Goal: Check status: Check status

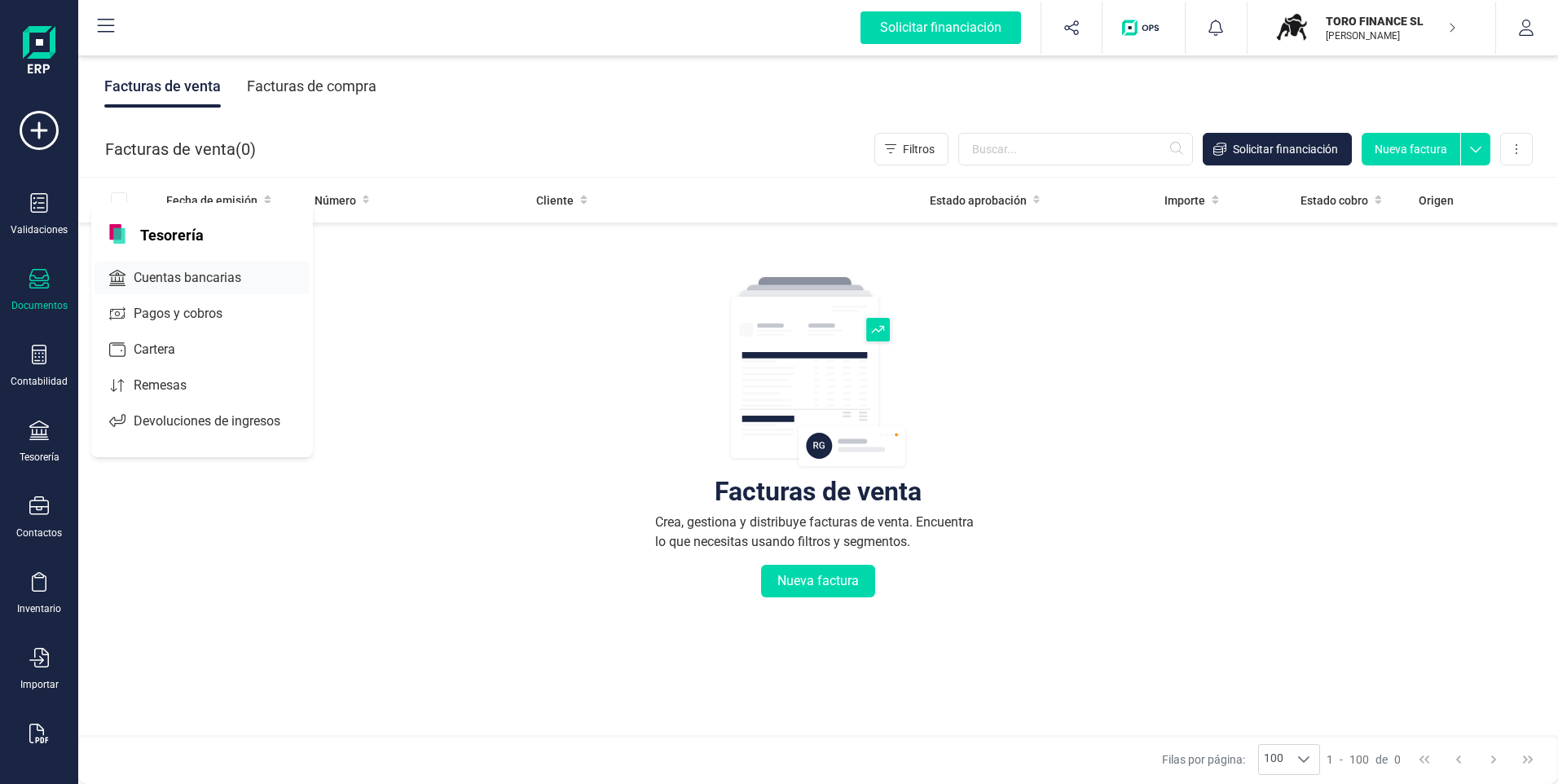
click at [167, 269] on span "Cuentas bancarias" at bounding box center [198, 277] width 143 height 19
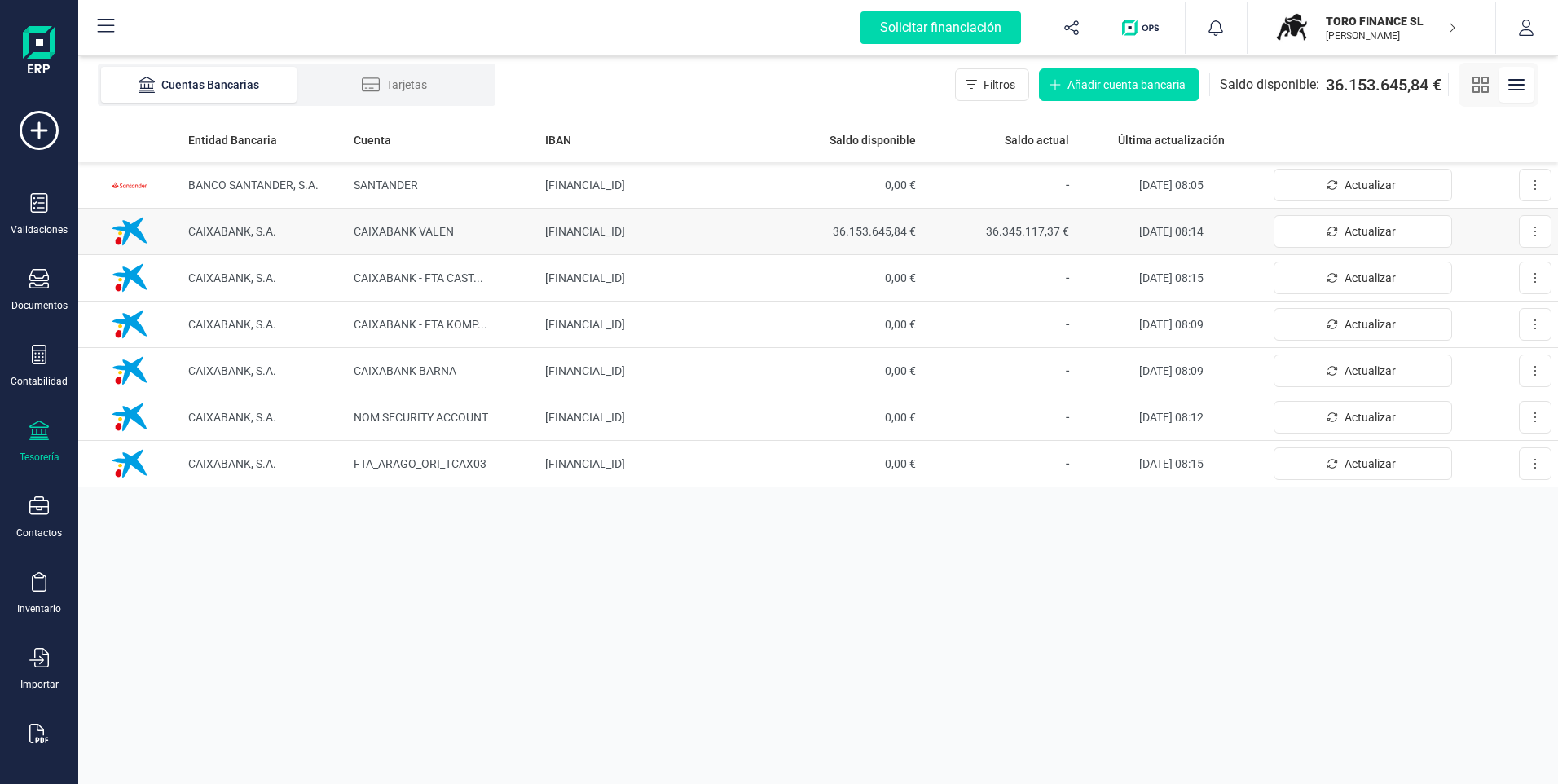
click at [670, 234] on td "[FINANCIAL_ID]" at bounding box center [653, 232] width 230 height 47
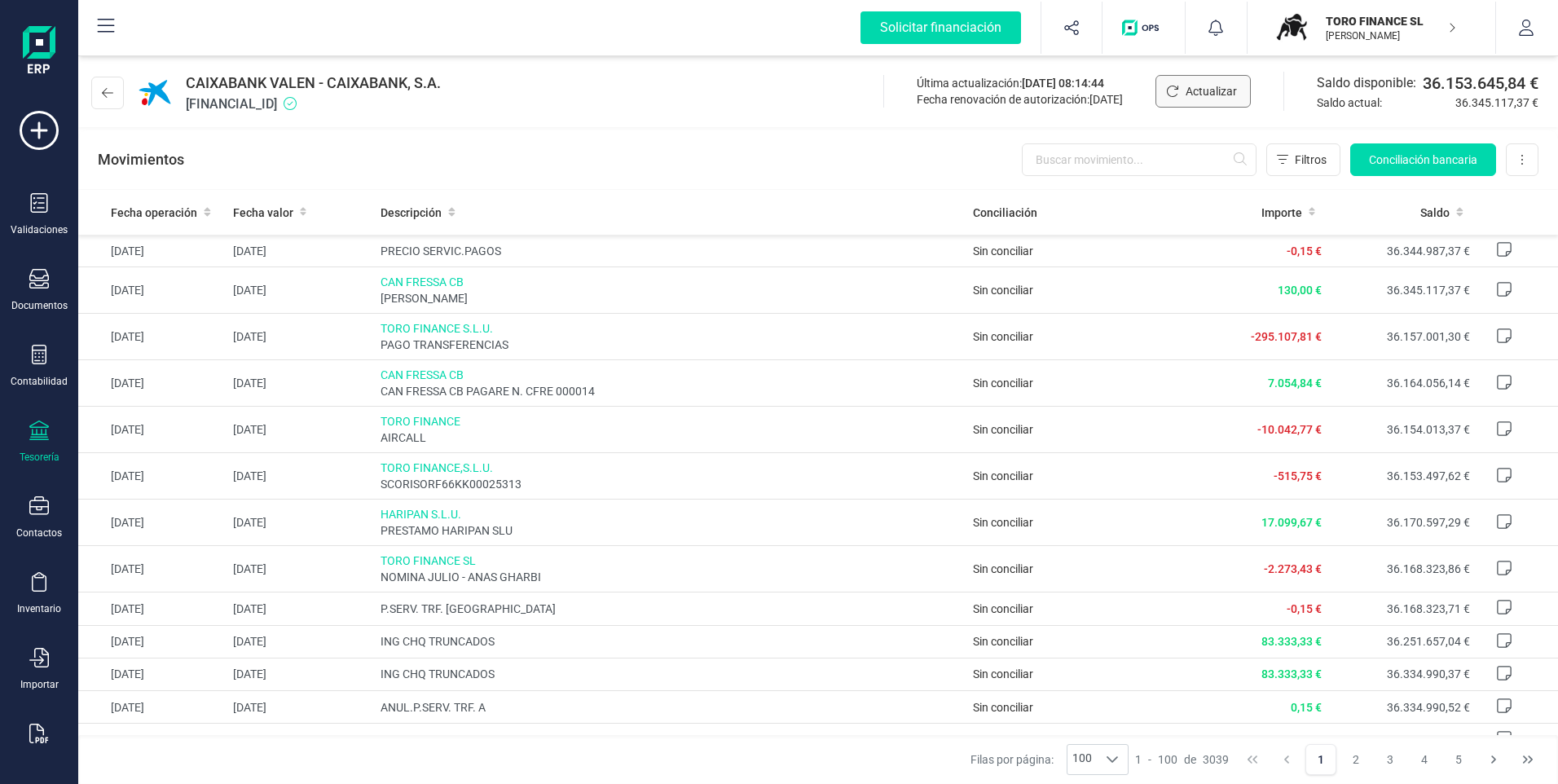
click at [1199, 89] on span "Actualizar" at bounding box center [1211, 90] width 51 height 16
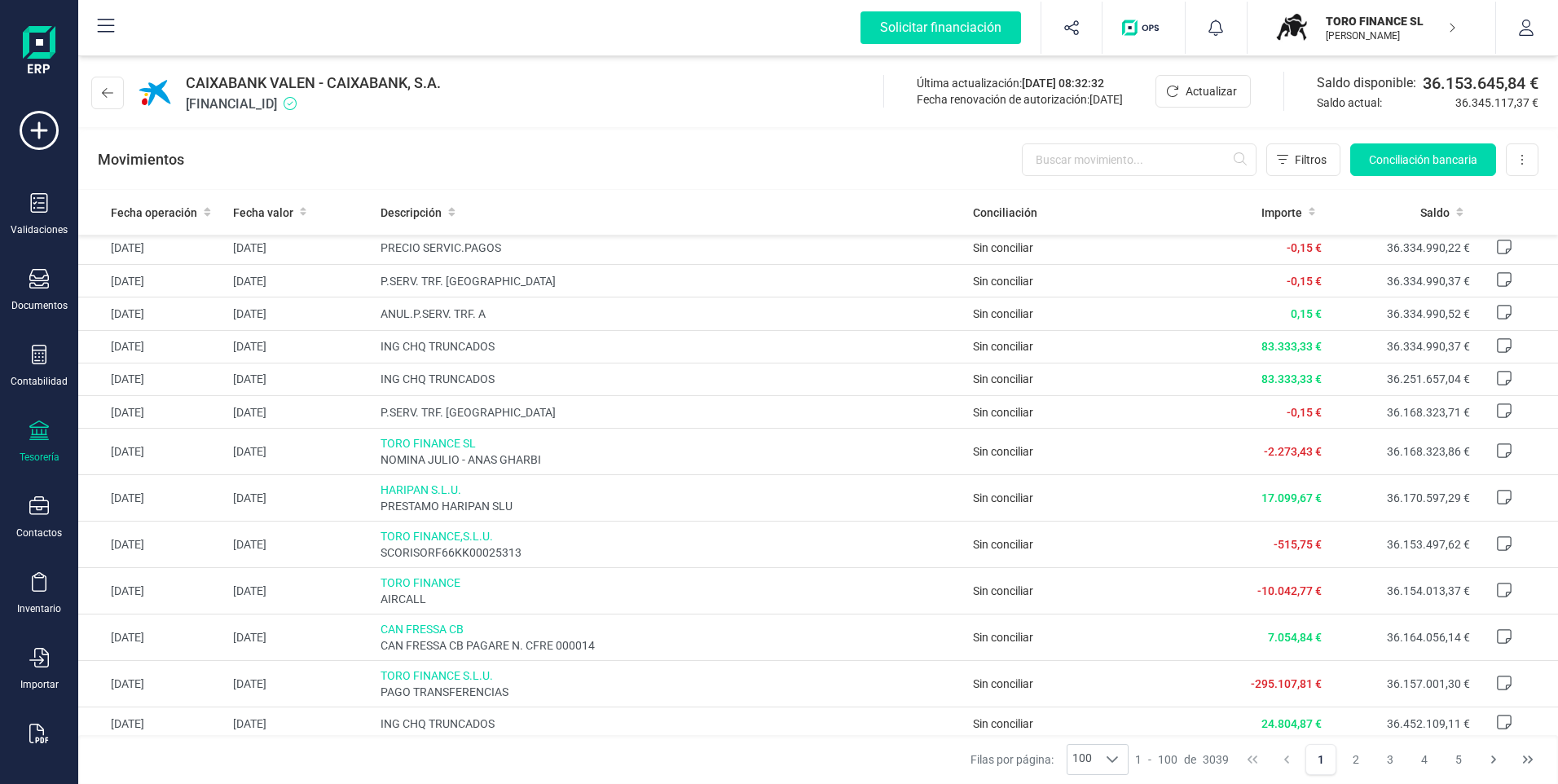
scroll to position [244, 0]
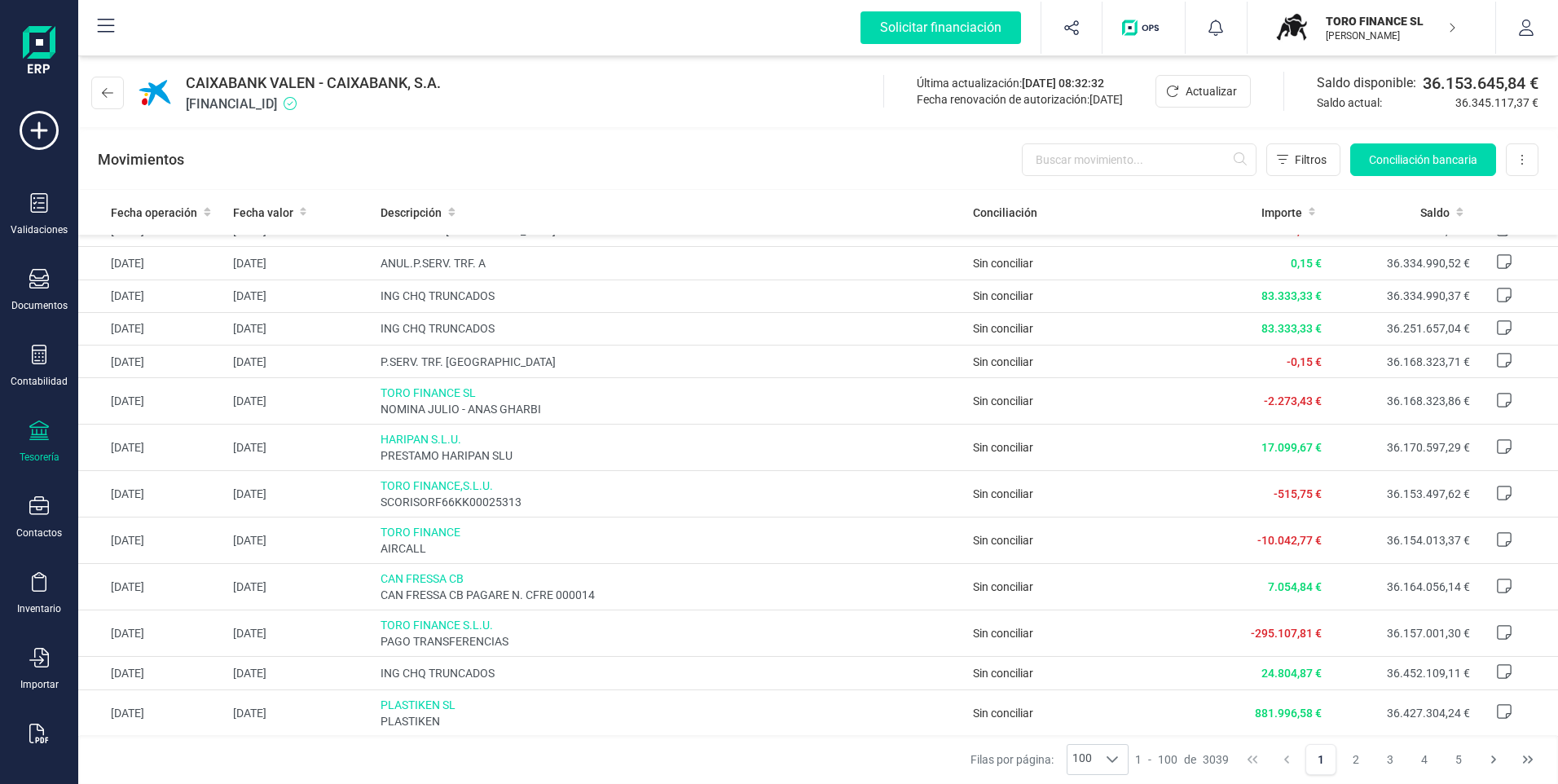
click at [1353, 26] on p "TORO FINANCE SL" at bounding box center [1391, 21] width 131 height 16
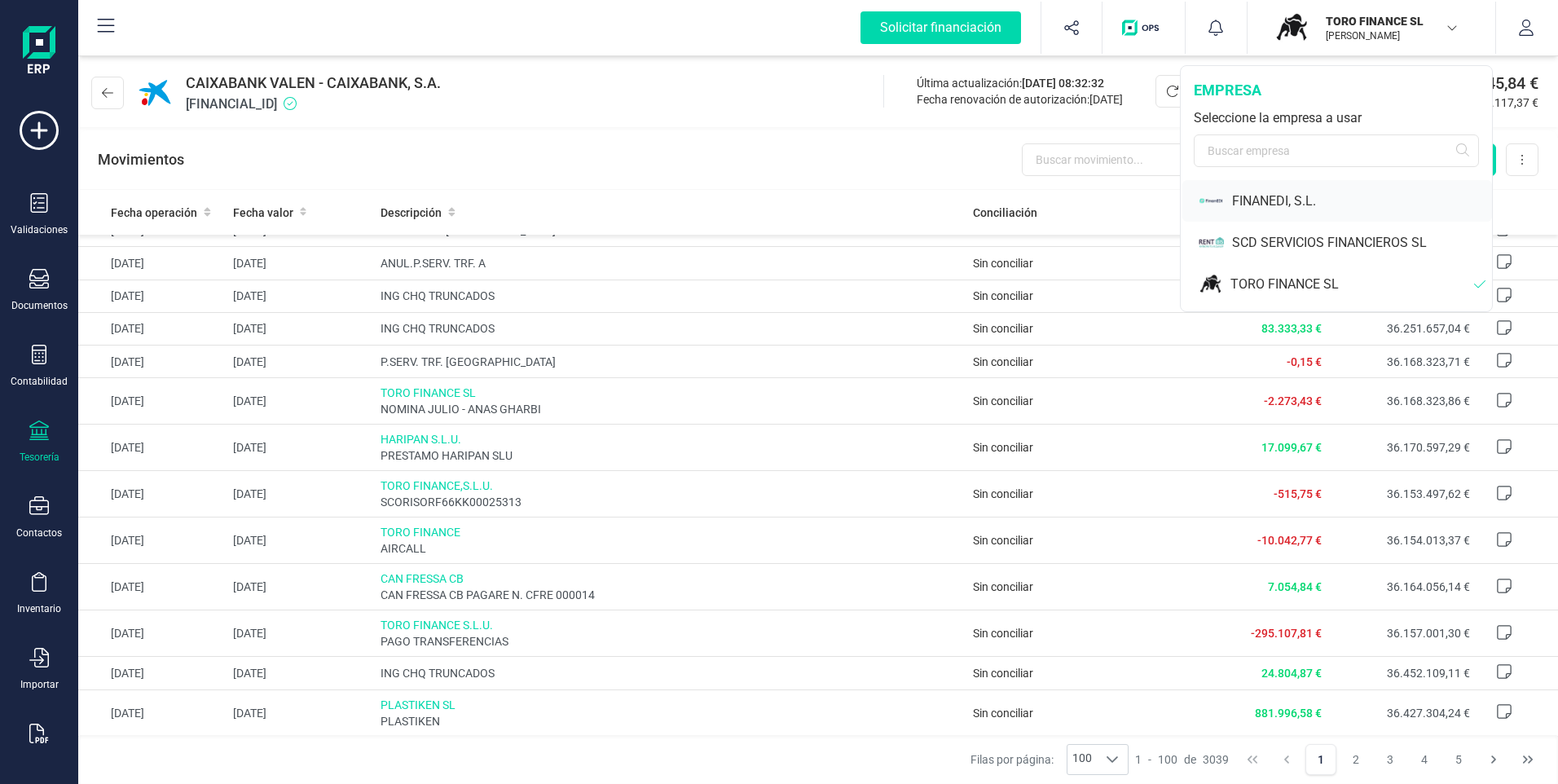
click at [1288, 197] on div "FINANEDI, S.L." at bounding box center [1361, 201] width 260 height 19
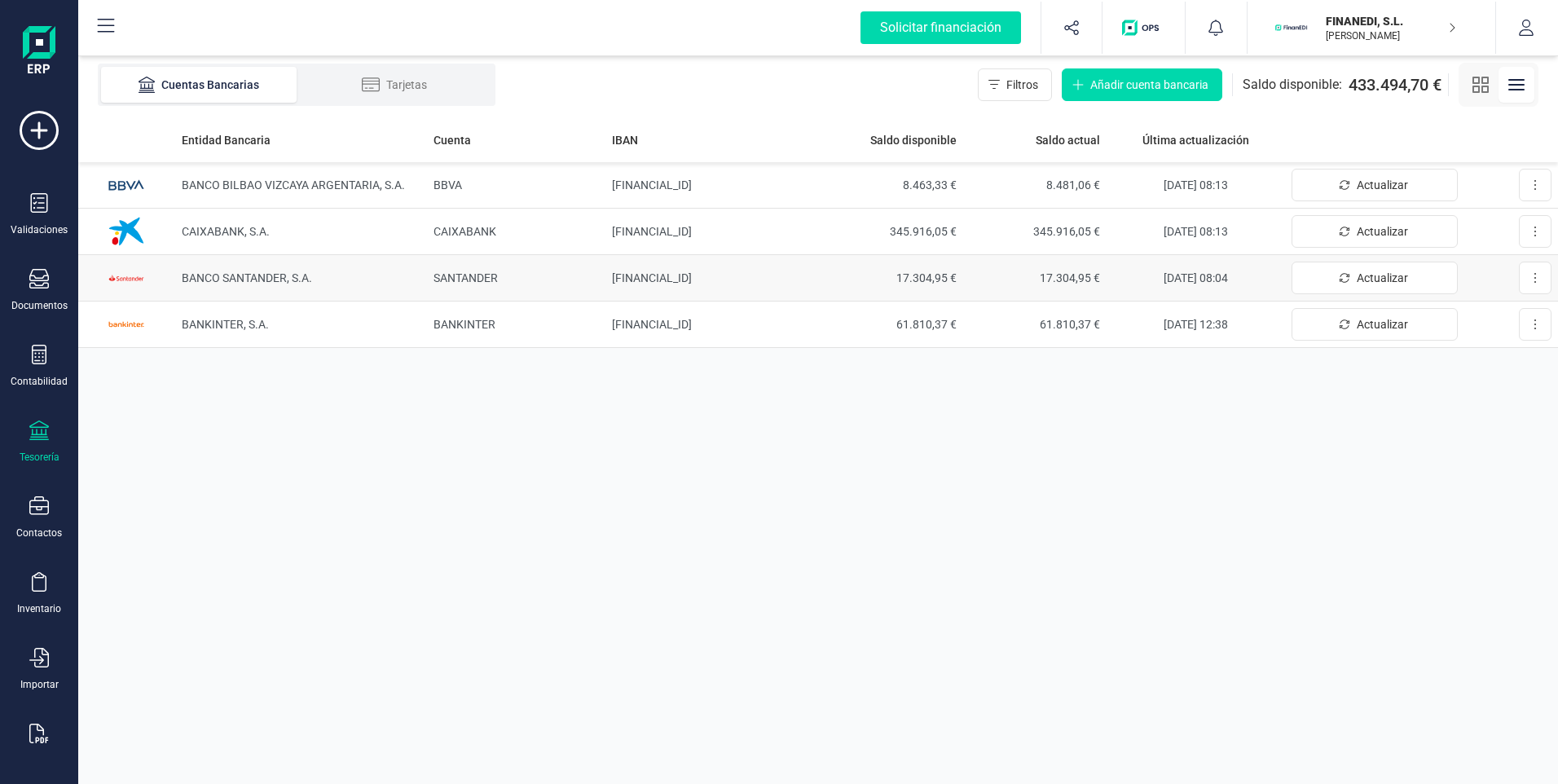
click at [677, 282] on td "[FINANCIAL_ID]" at bounding box center [713, 279] width 214 height 47
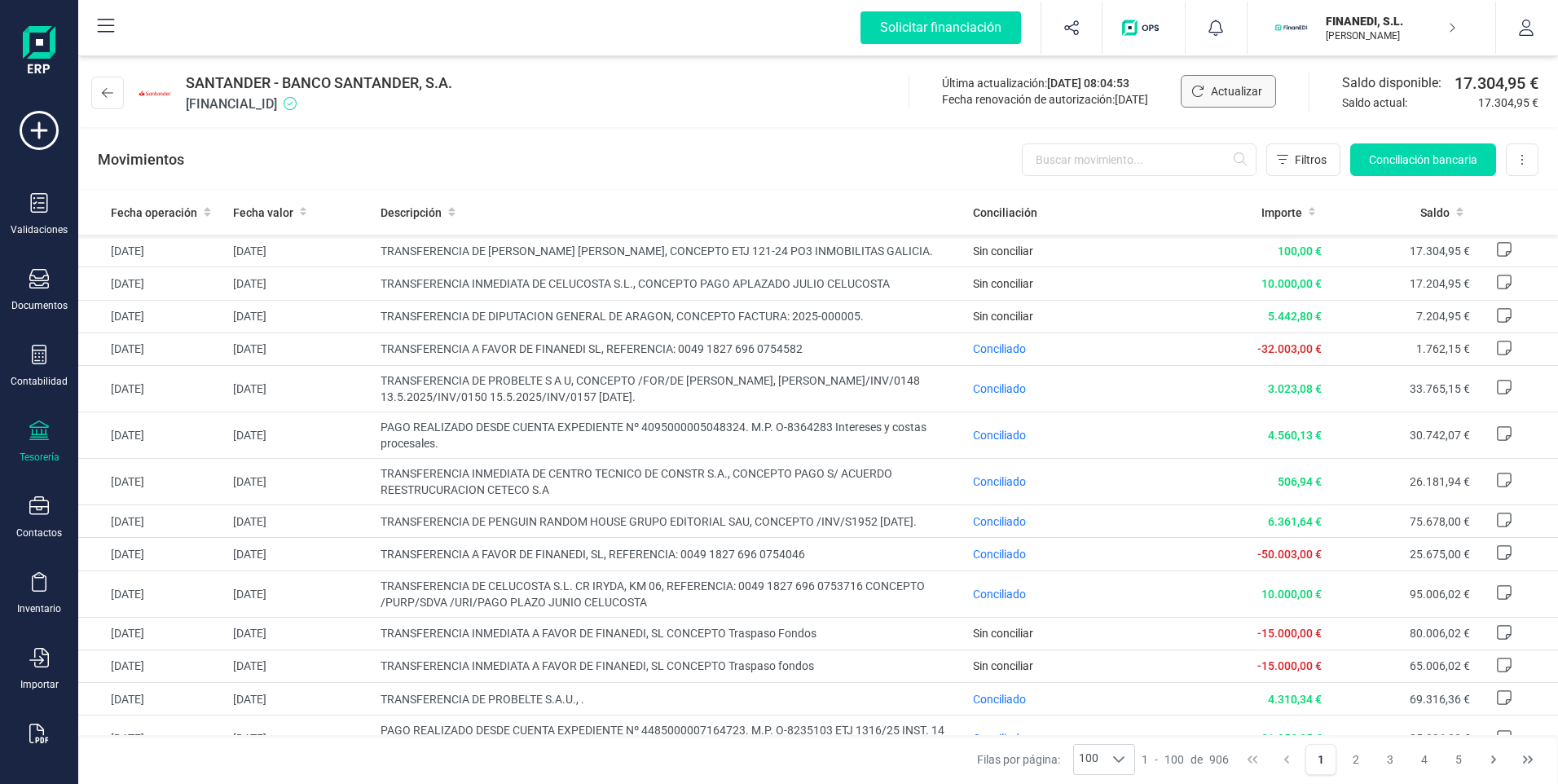
click at [1215, 89] on span "Actualizar" at bounding box center [1236, 90] width 51 height 16
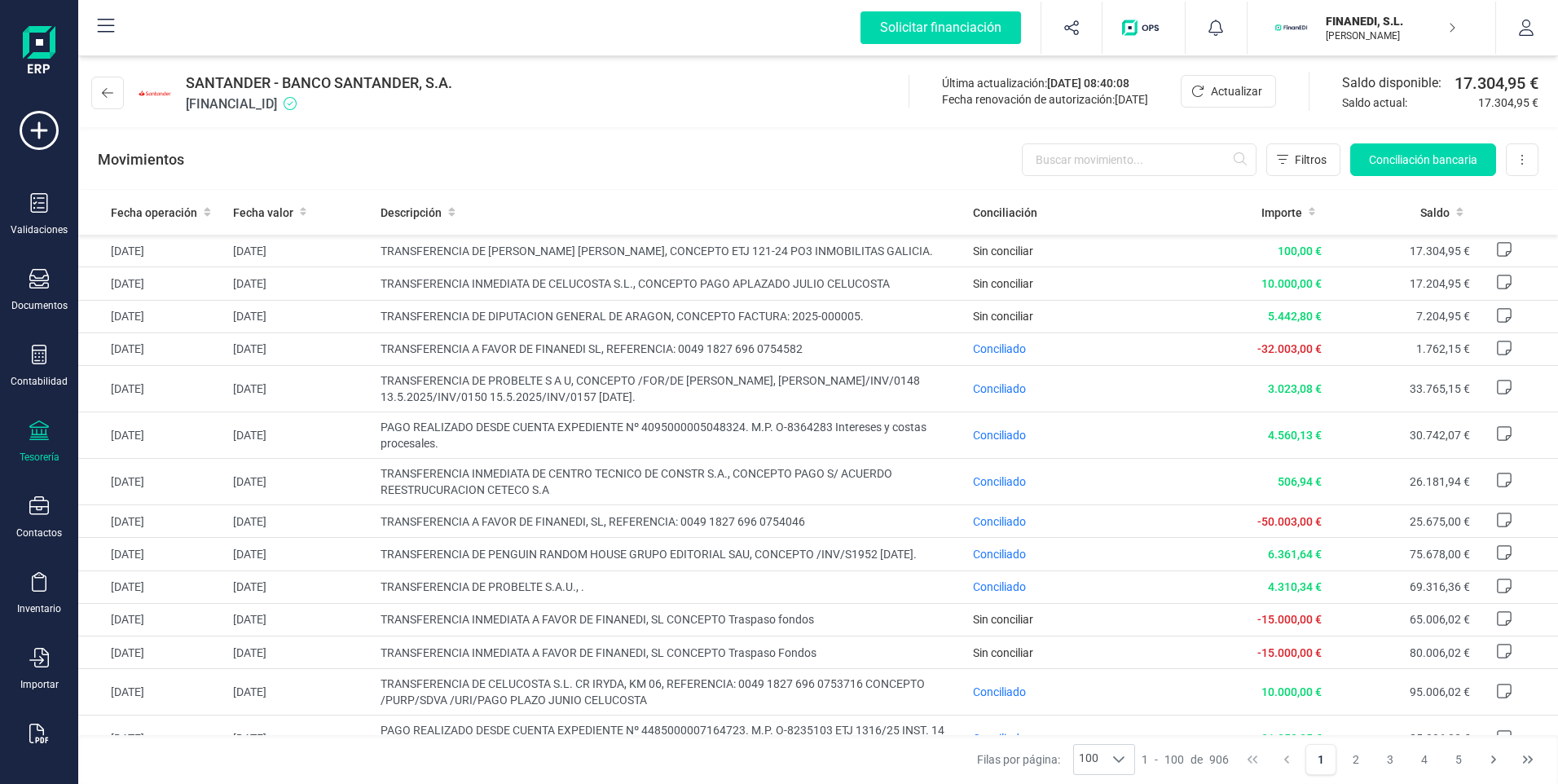
click at [1371, 10] on div "FINANEDI, [PERSON_NAME]" at bounding box center [1382, 28] width 126 height 36
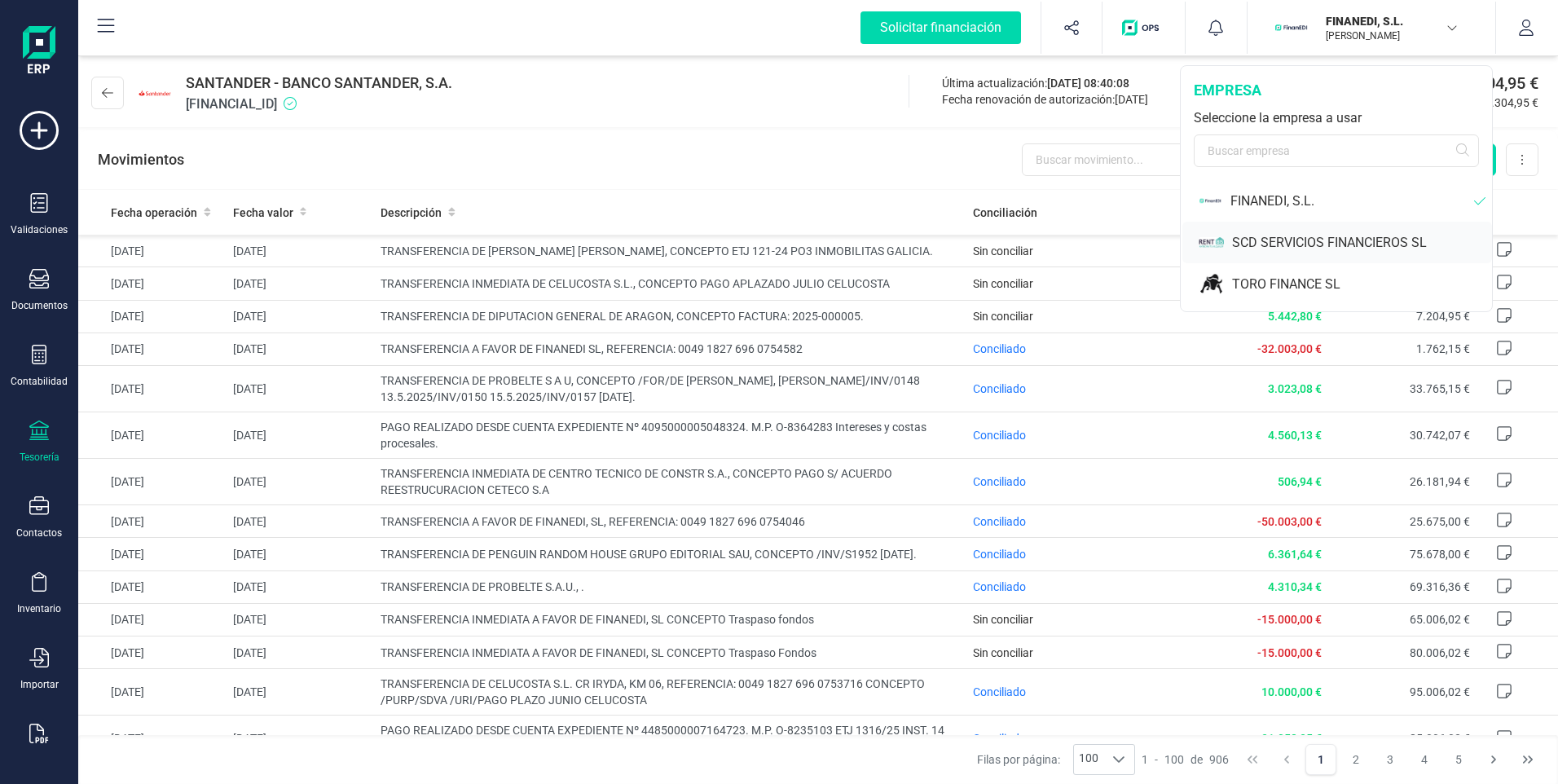
click at [1298, 246] on div "SCD SERVICIOS FINANCIEROS SL" at bounding box center [1361, 243] width 260 height 19
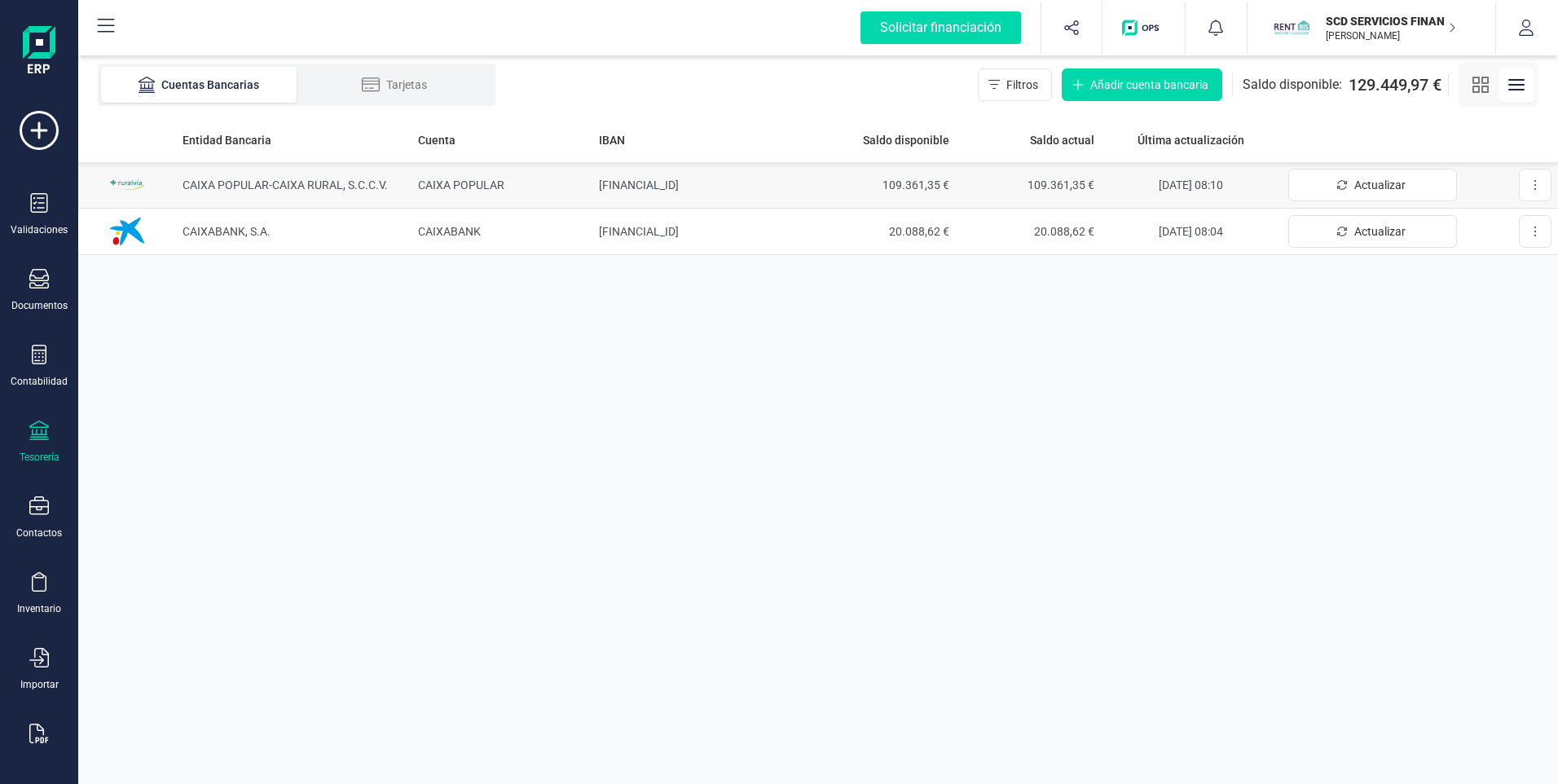
click at [637, 183] on td "[FINANCIAL_ID]" at bounding box center [701, 186] width 218 height 47
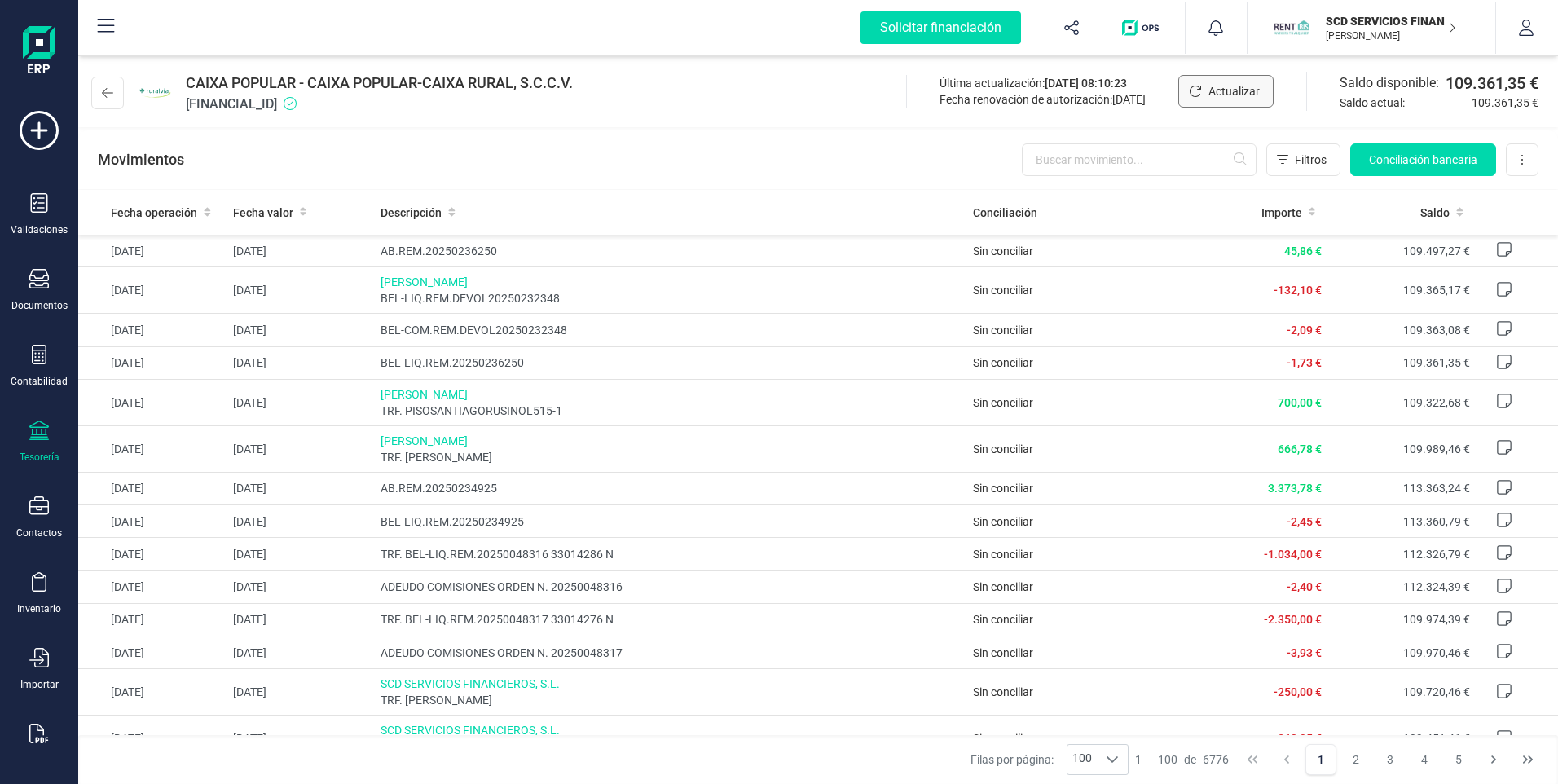
click at [1232, 85] on span "Actualizar" at bounding box center [1233, 90] width 51 height 16
